Goal: Information Seeking & Learning: Learn about a topic

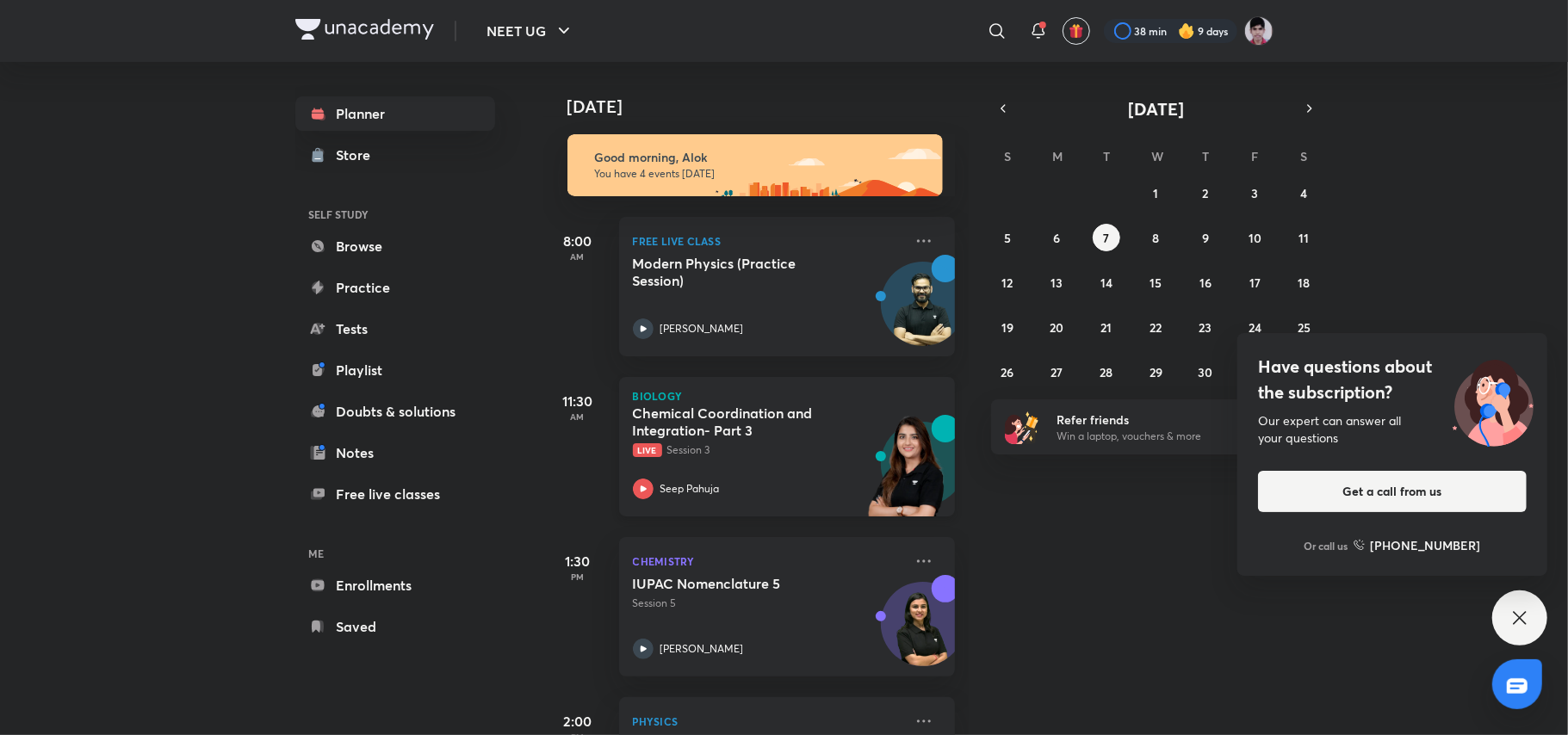
click at [792, 420] on h5 "Chemical Coordination and Integration- Part 3" at bounding box center [740, 421] width 215 height 34
